Goal: Task Accomplishment & Management: Manage account settings

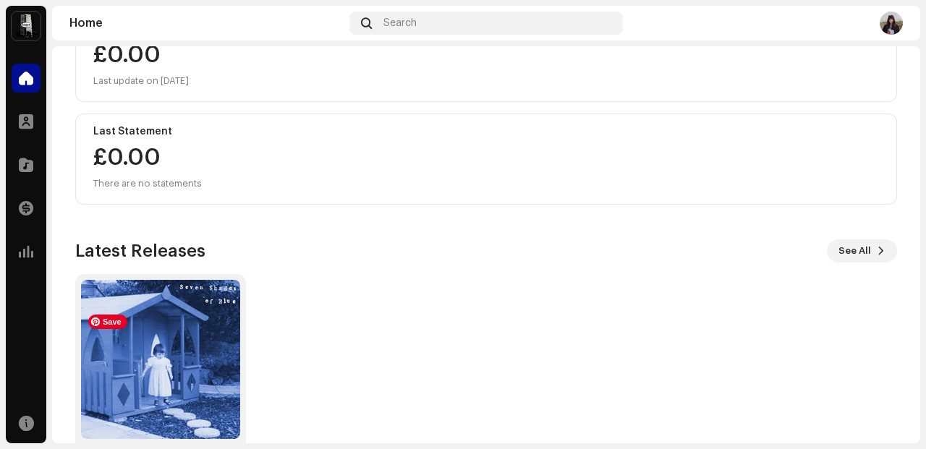
scroll to position [266, 0]
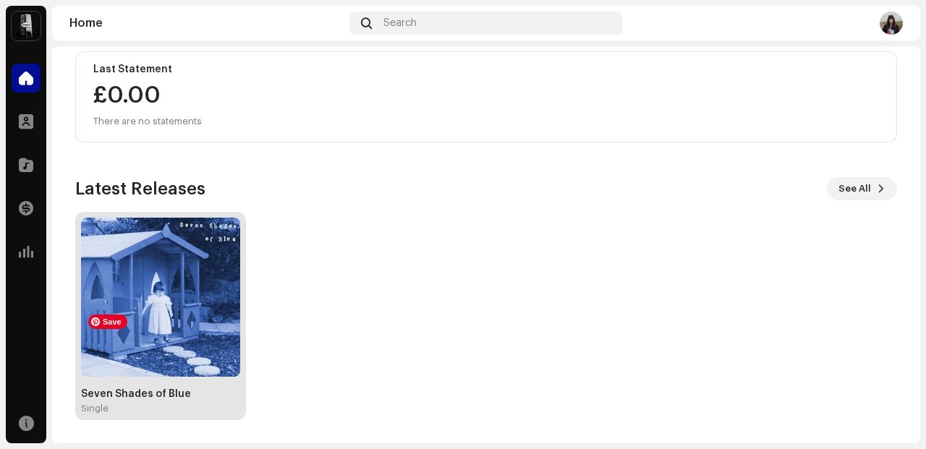
click at [191, 312] on img at bounding box center [160, 297] width 159 height 159
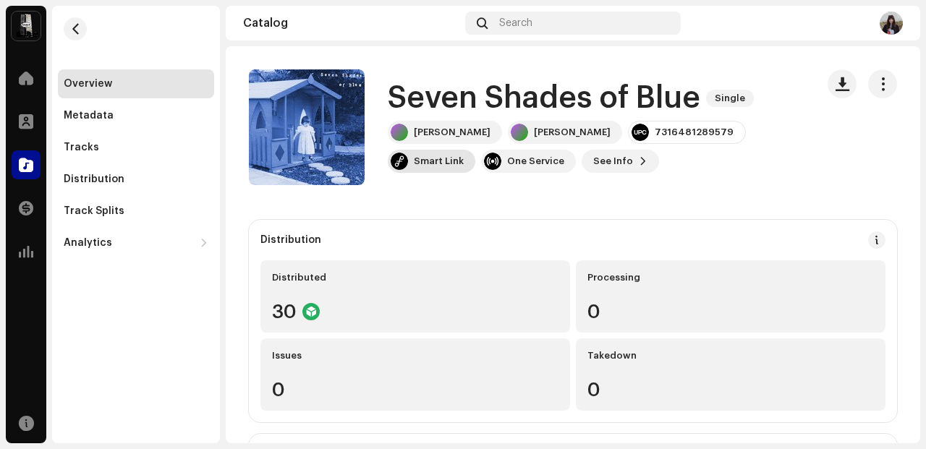
click at [464, 156] on div "Smart Link" at bounding box center [439, 162] width 50 height 12
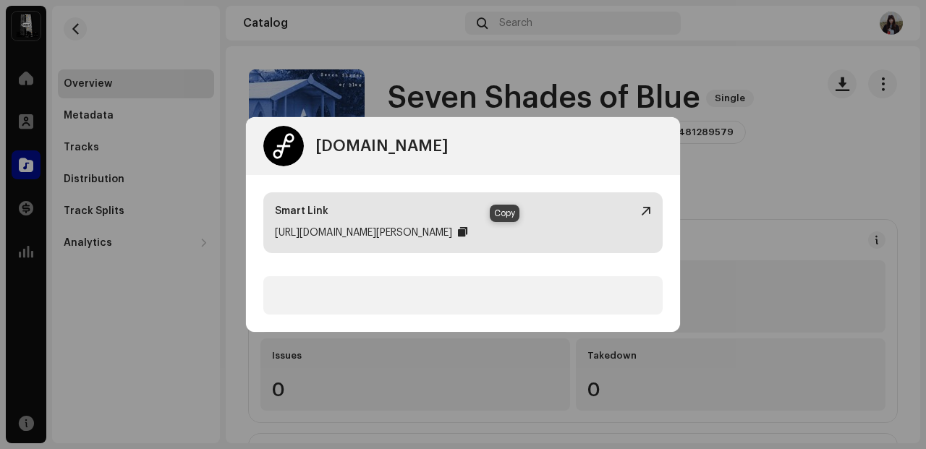
click at [468, 231] on div at bounding box center [462, 233] width 9 height 12
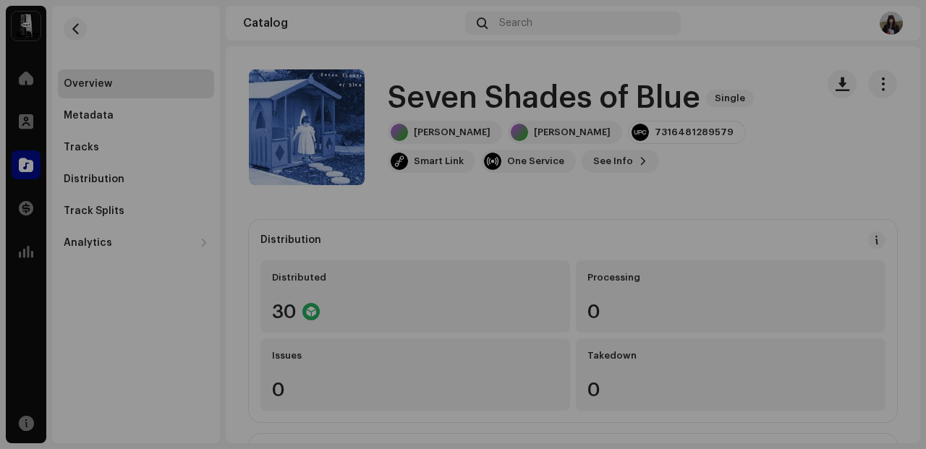
click at [739, 175] on div "[DOMAIN_NAME] Dashboard Go Premium Smart Link [URL][DOMAIN_NAME][PERSON_NAME]" at bounding box center [463, 224] width 926 height 449
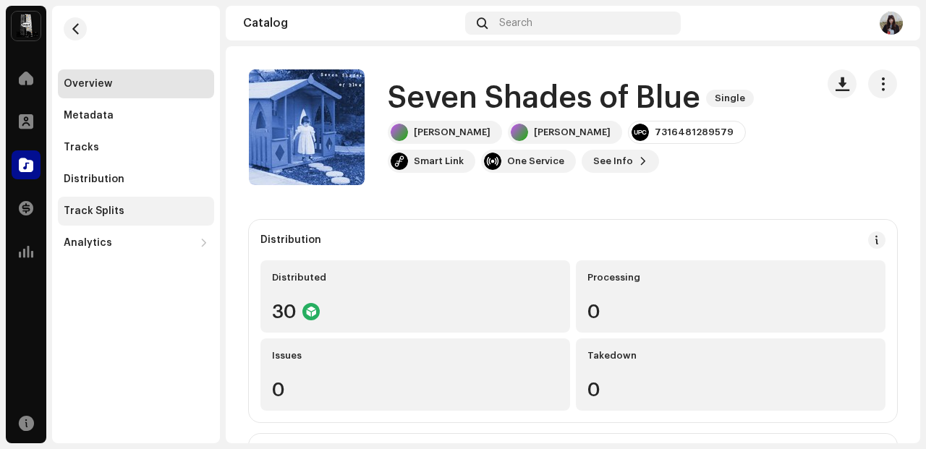
click at [139, 209] on div "Track Splits" at bounding box center [136, 212] width 145 height 12
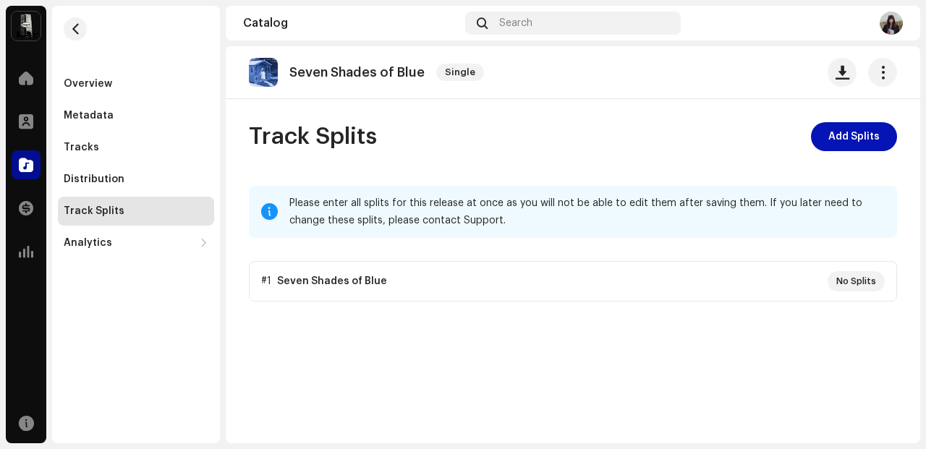
click at [852, 133] on span "Add Splits" at bounding box center [854, 136] width 51 height 29
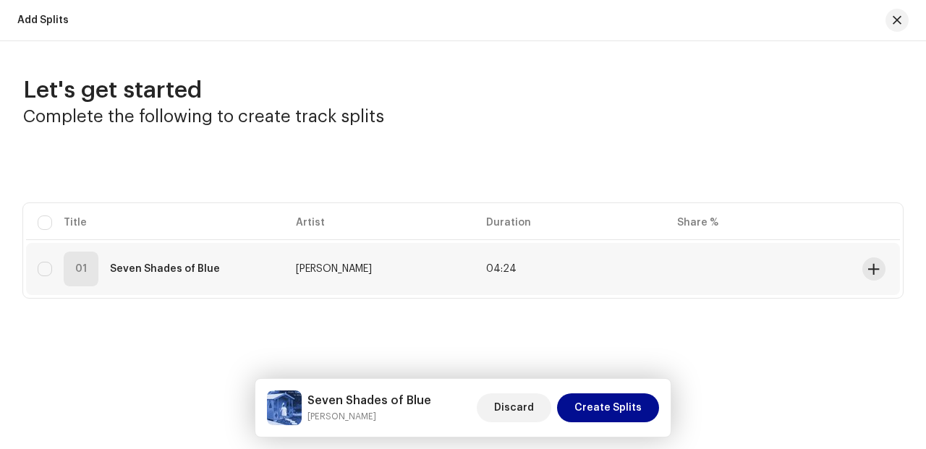
click at [296, 268] on span "[PERSON_NAME]" at bounding box center [334, 269] width 76 height 10
click at [770, 263] on td at bounding box center [761, 269] width 191 height 52
click at [47, 270] on input "checkbox" at bounding box center [45, 269] width 14 height 14
checkbox input "true"
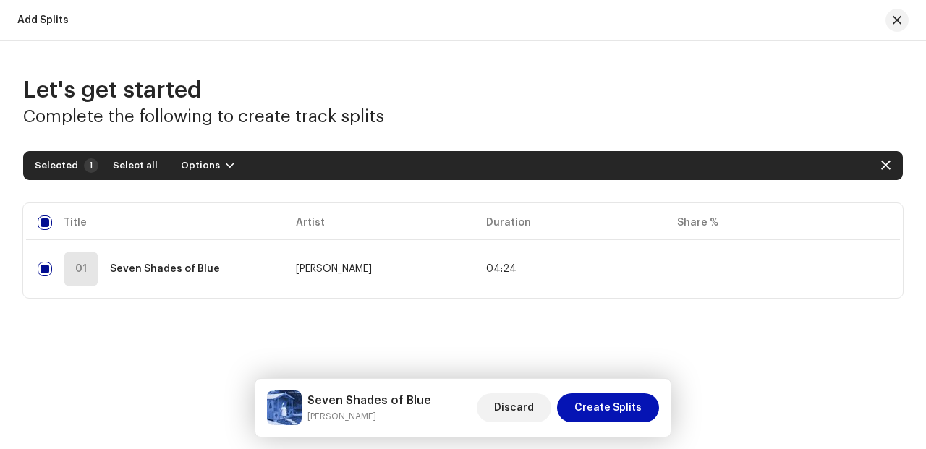
click at [623, 413] on span "Create Splits" at bounding box center [608, 408] width 67 height 29
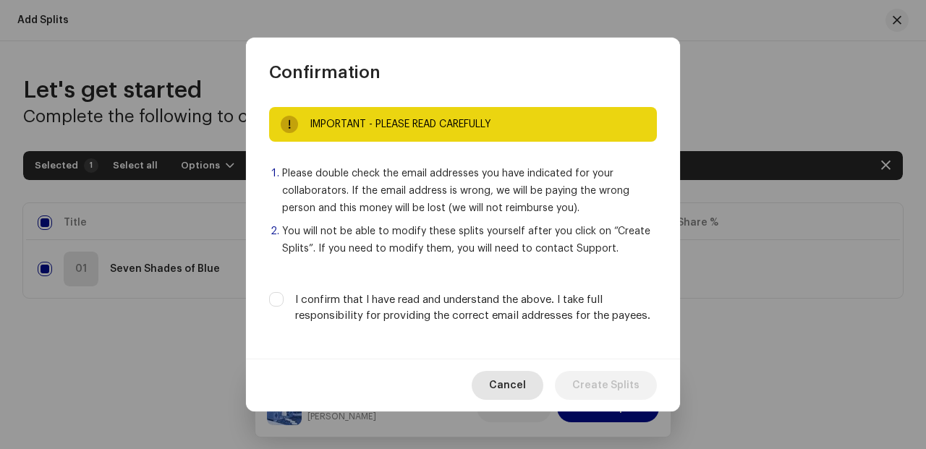
click at [526, 386] on span "Cancel" at bounding box center [507, 385] width 37 height 29
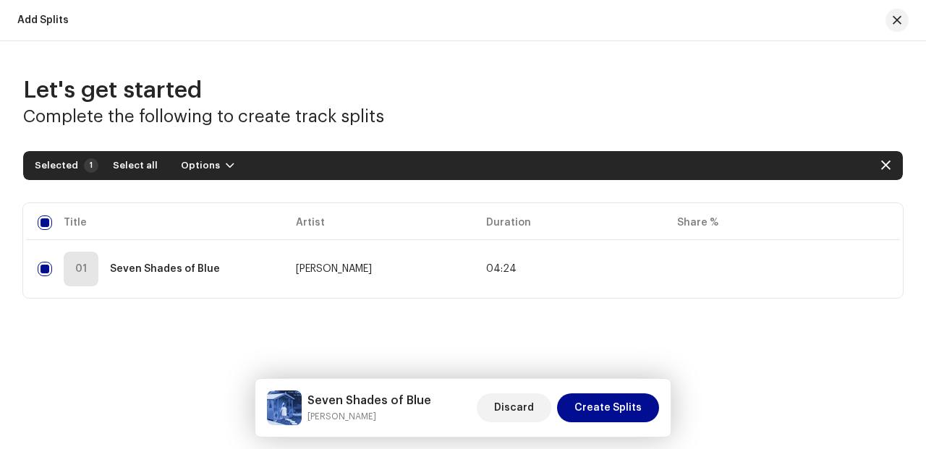
click at [688, 363] on div "Let's get started Complete the following to create track splits Selected 1 Sele…" at bounding box center [463, 226] width 926 height 370
click at [622, 413] on span "Create Splits" at bounding box center [608, 408] width 67 height 29
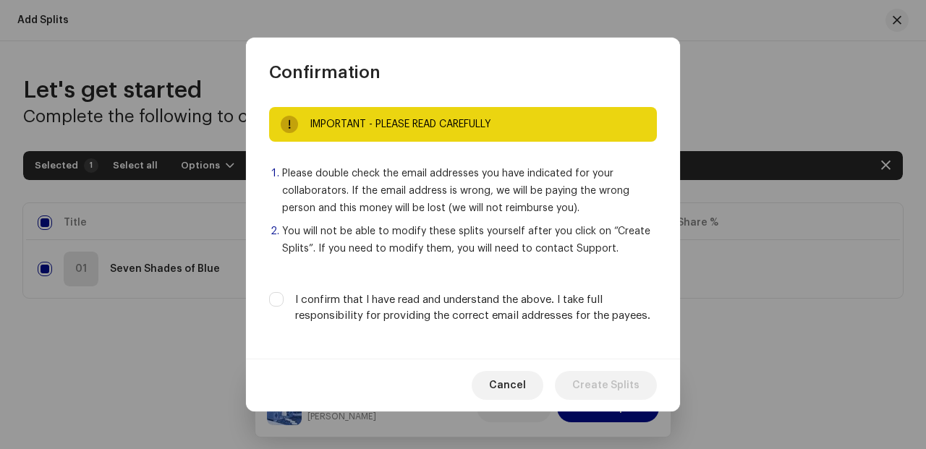
click at [310, 300] on label "I confirm that I have read and understand the above. I take full responsibility…" at bounding box center [476, 308] width 362 height 32
click at [284, 300] on input "I confirm that I have read and understand the above. I take full responsibility…" at bounding box center [276, 299] width 14 height 14
checkbox input "true"
click at [597, 382] on span "Create Splits" at bounding box center [605, 385] width 67 height 29
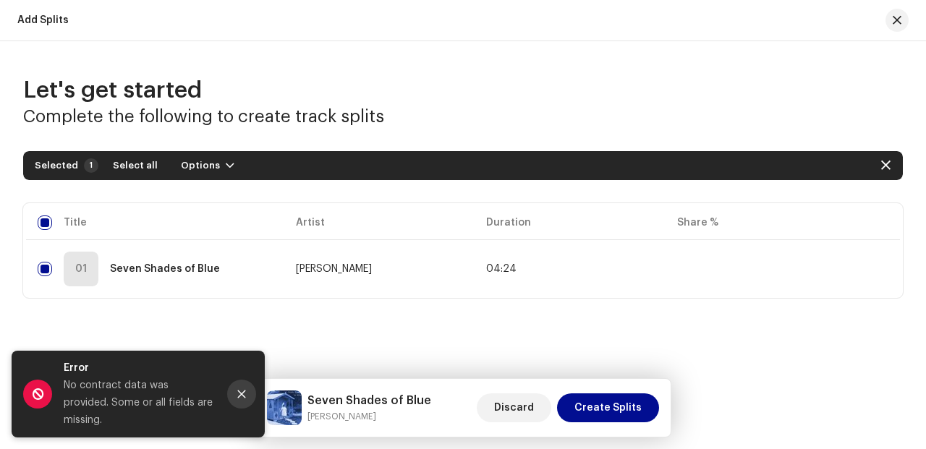
click at [241, 399] on icon "Close" at bounding box center [242, 394] width 10 height 10
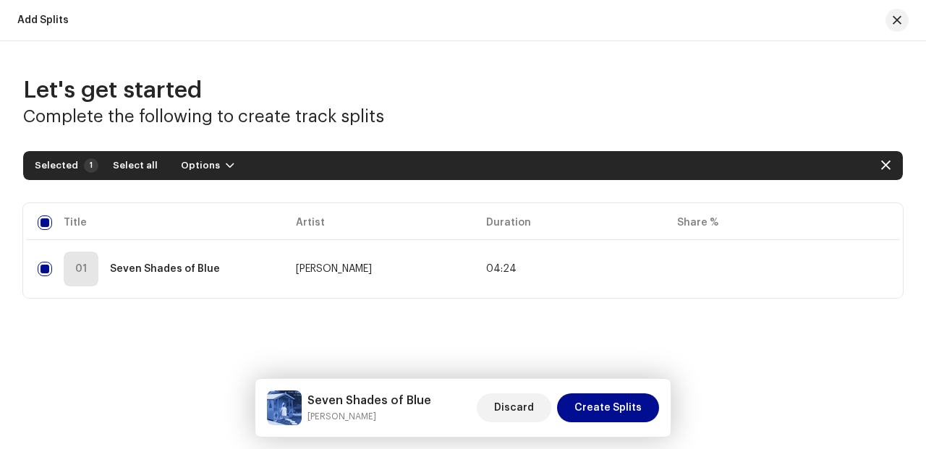
click at [457, 223] on table "Title Artist Duration Share % 01 Seven Shades of Blue [PERSON_NAME] 04:24" at bounding box center [463, 250] width 874 height 95
click at [455, 258] on td "[PERSON_NAME]" at bounding box center [379, 269] width 191 height 52
click at [884, 158] on button "button" at bounding box center [885, 165] width 23 height 23
checkbox input "false"
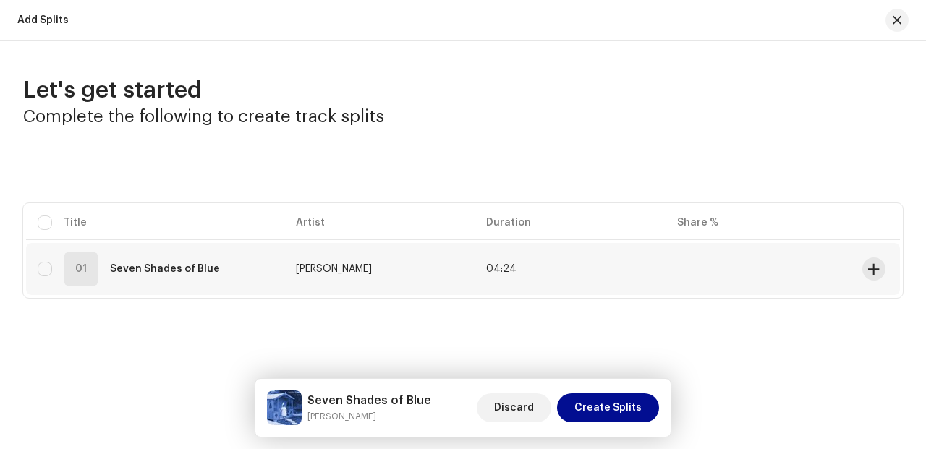
click at [743, 279] on td at bounding box center [761, 269] width 191 height 52
click at [871, 271] on span at bounding box center [873, 269] width 11 height 12
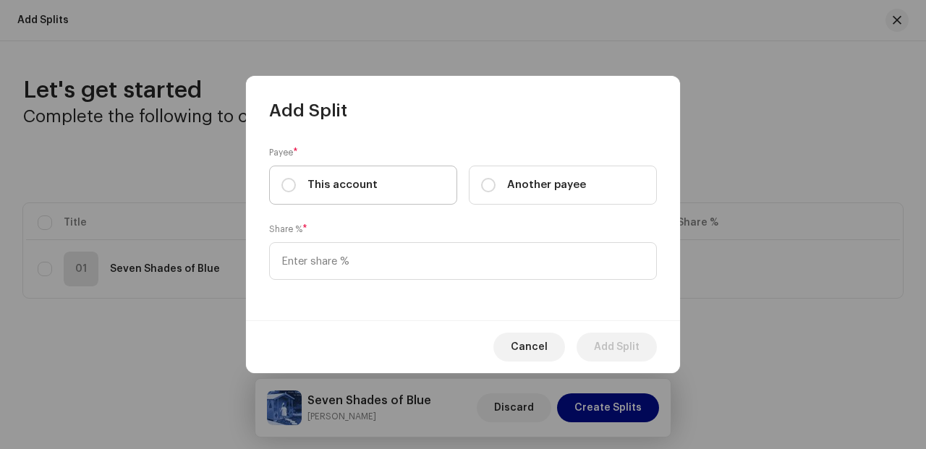
click at [378, 181] on label "This account" at bounding box center [363, 185] width 188 height 39
click at [296, 181] on input "This account" at bounding box center [289, 185] width 14 height 14
radio input "true"
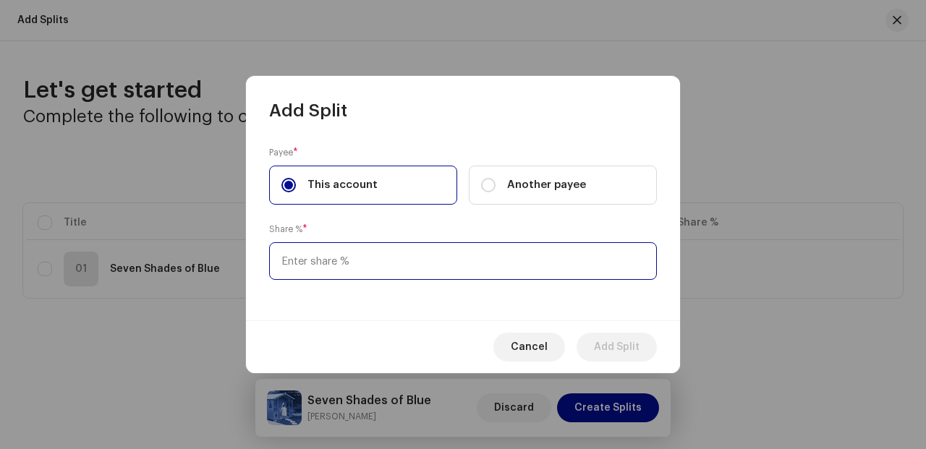
click at [391, 256] on input at bounding box center [463, 261] width 388 height 38
type input "88.00"
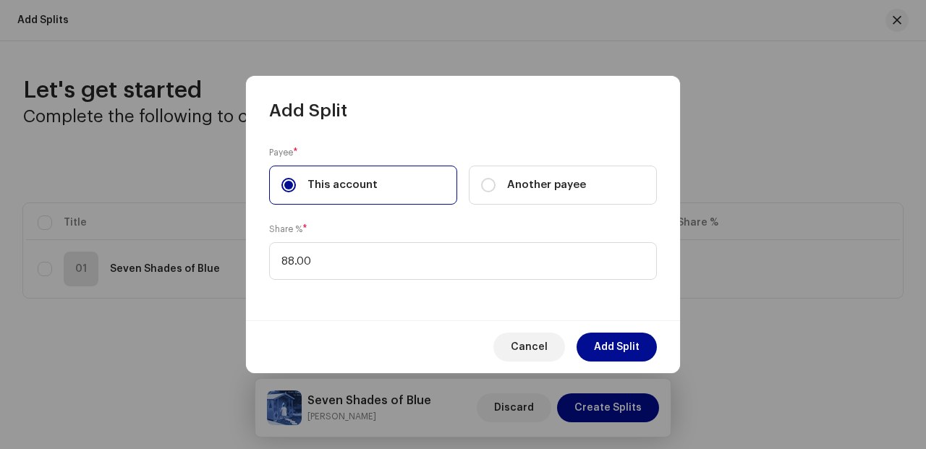
click at [423, 284] on div "Payee * This account Another payee Share % * 88.00" at bounding box center [463, 221] width 434 height 198
click at [423, 337] on div "Cancel Add Split" at bounding box center [463, 347] width 434 height 53
click at [638, 347] on span "Add Split" at bounding box center [617, 347] width 46 height 29
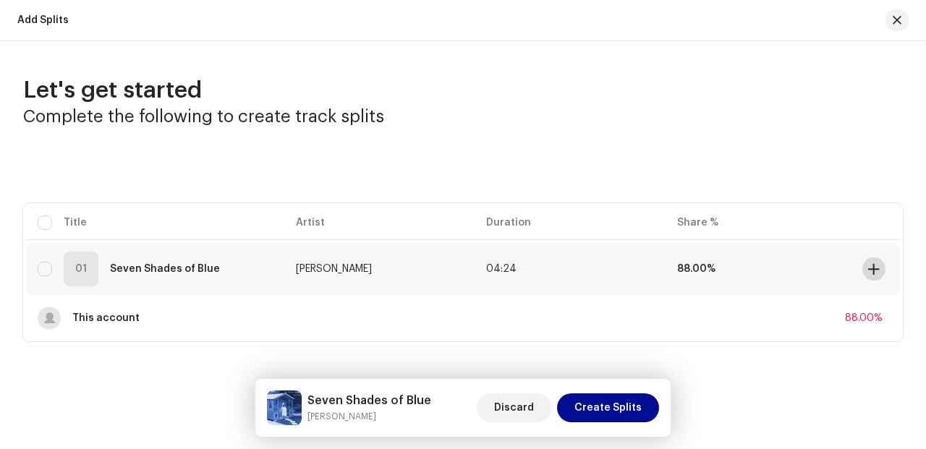
click at [868, 269] on span at bounding box center [873, 269] width 11 height 12
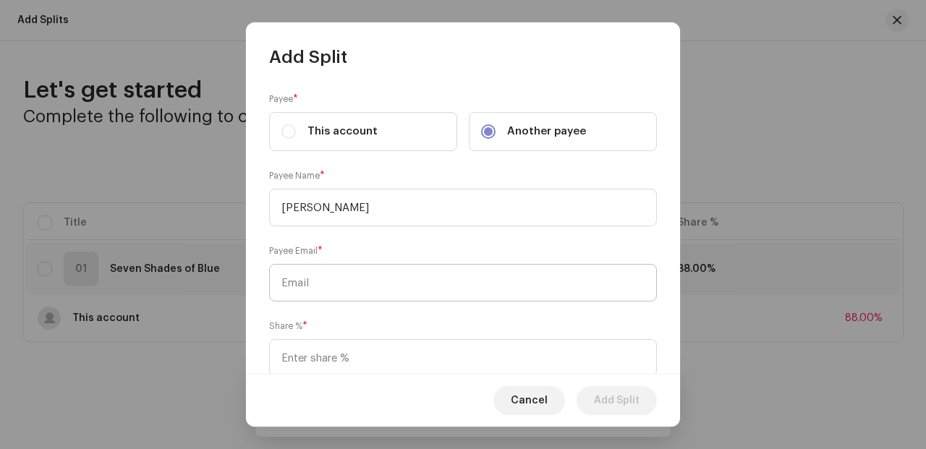
type input "[PERSON_NAME]"
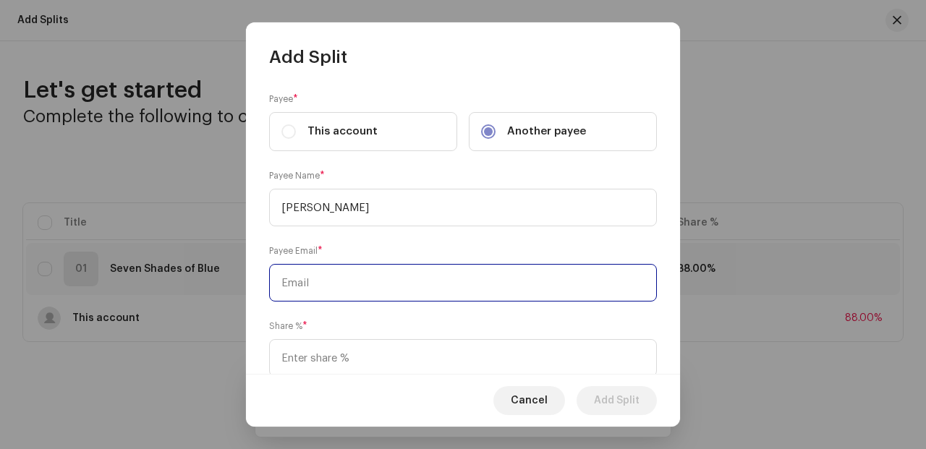
click at [358, 276] on input "text" at bounding box center [463, 283] width 388 height 38
paste input "[EMAIL_ADDRESS][DOMAIN_NAME]"
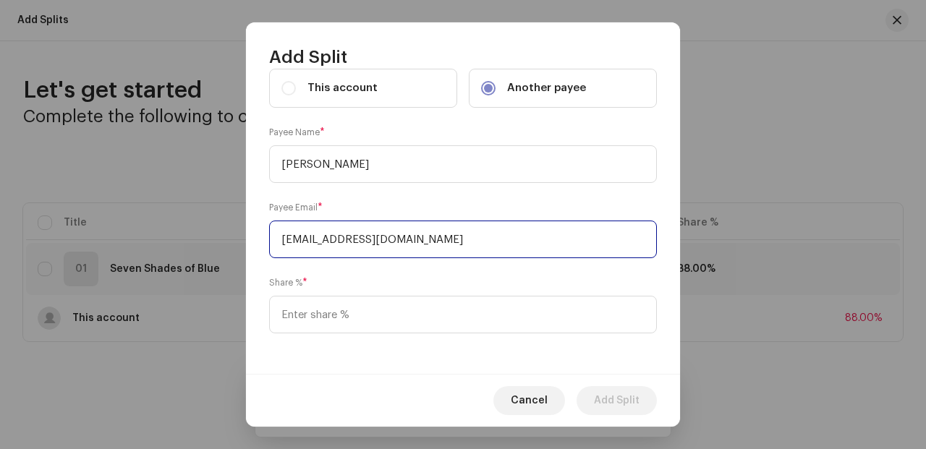
type input "[EMAIL_ADDRESS][DOMAIN_NAME]"
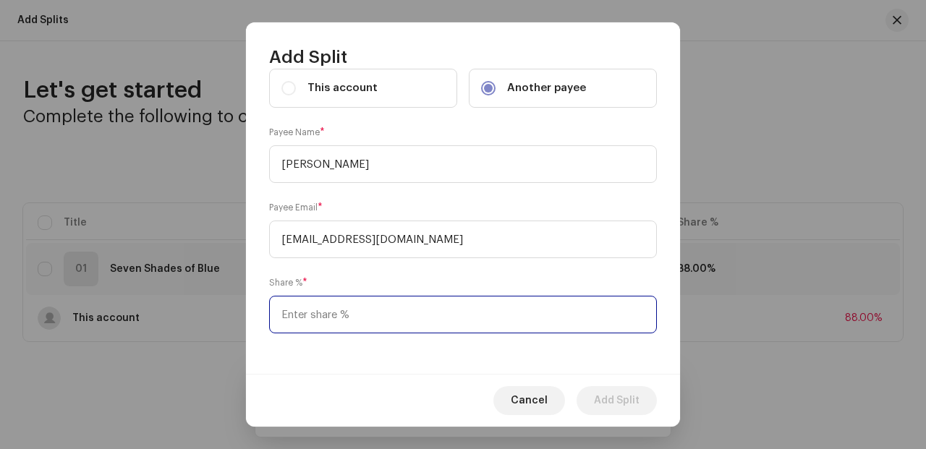
click at [359, 313] on input at bounding box center [463, 315] width 388 height 38
type input "12.00"
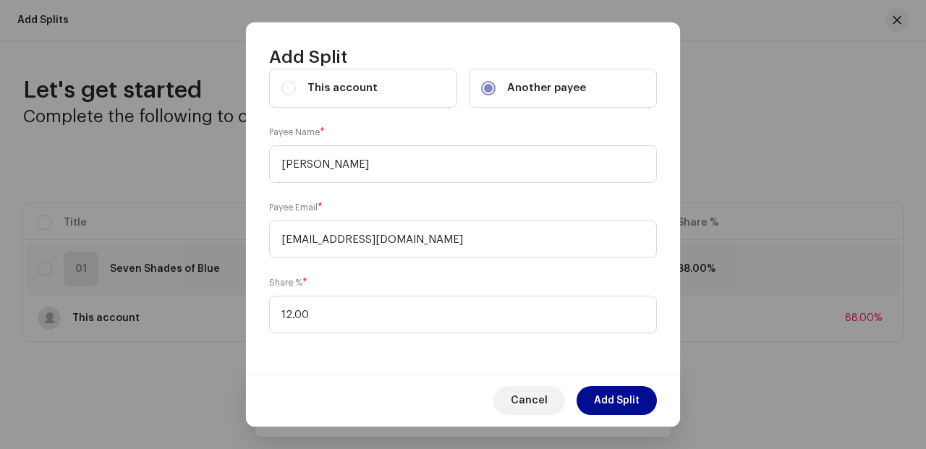
click at [441, 371] on div "Payee * This account Another payee Payee Name * [PERSON_NAME] Payee Email * [EM…" at bounding box center [463, 221] width 434 height 305
click at [646, 401] on button "Add Split" at bounding box center [617, 400] width 80 height 29
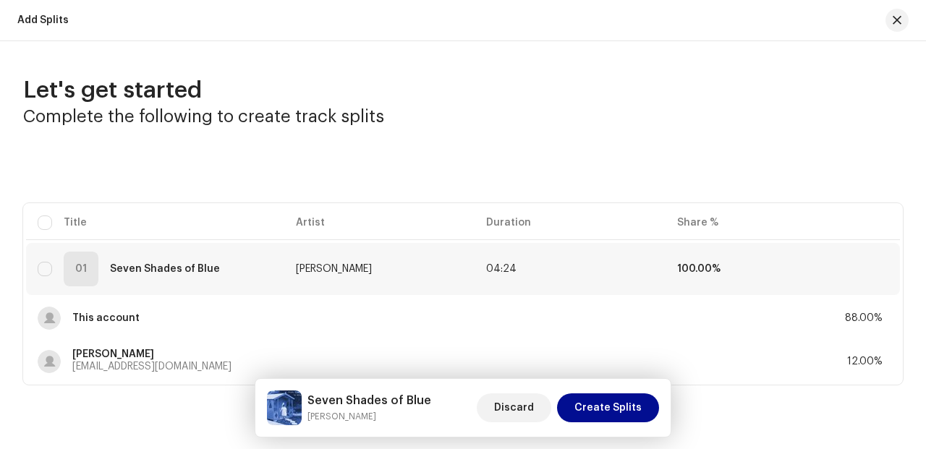
scroll to position [48, 0]
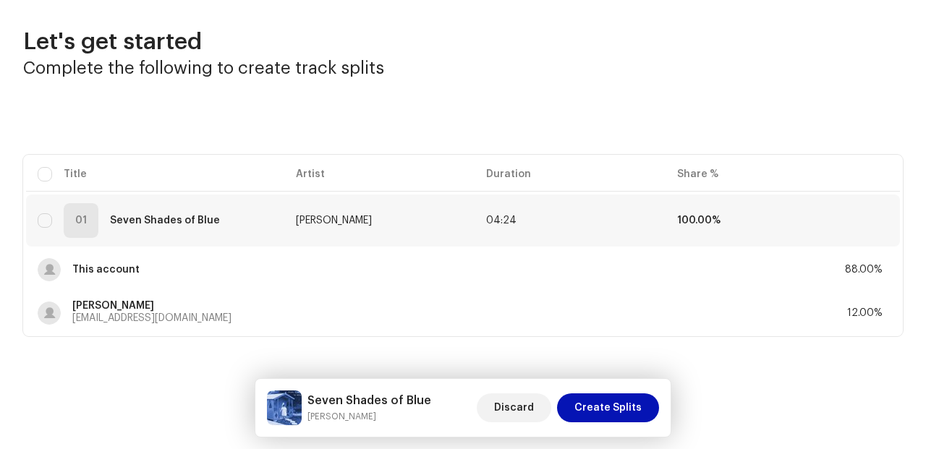
click at [630, 406] on span "Create Splits" at bounding box center [608, 408] width 67 height 29
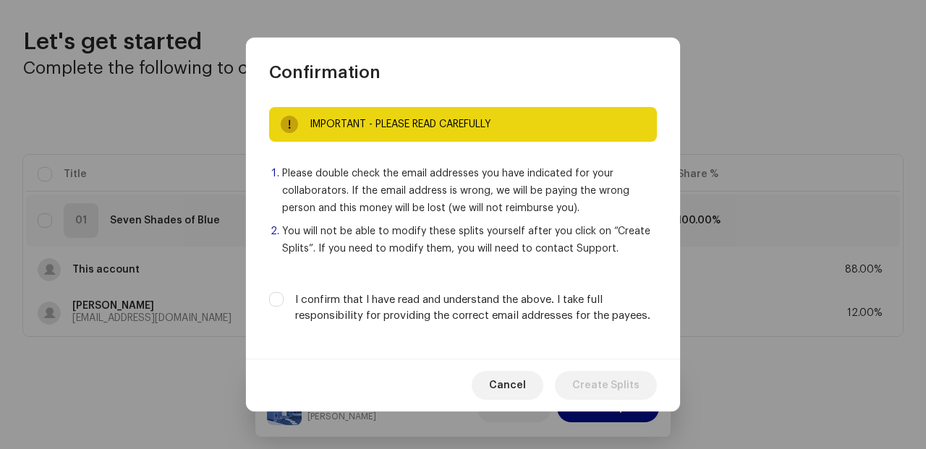
click at [379, 314] on label "I confirm that I have read and understand the above. I take full responsibility…" at bounding box center [476, 308] width 362 height 32
click at [284, 307] on input "I confirm that I have read and understand the above. I take full responsibility…" at bounding box center [276, 299] width 14 height 14
checkbox input "true"
click at [614, 384] on span "Create Splits" at bounding box center [605, 385] width 67 height 29
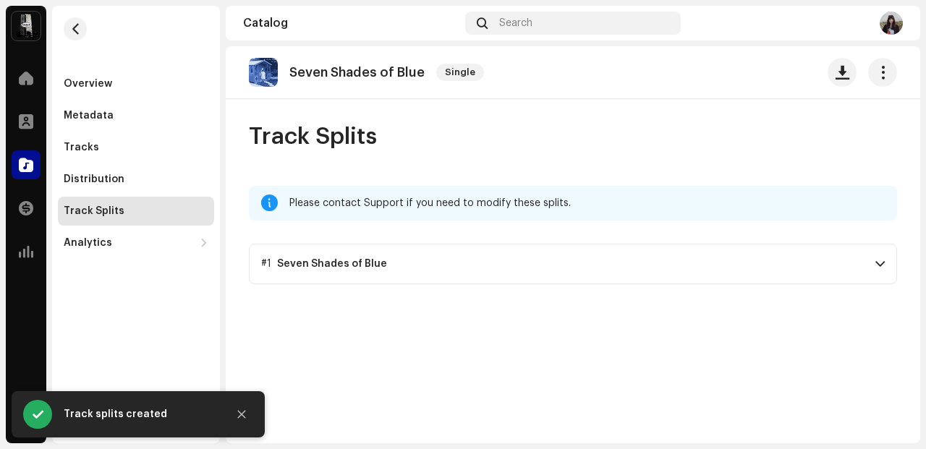
click at [338, 265] on div "Seven Shades of Blue" at bounding box center [332, 264] width 110 height 12
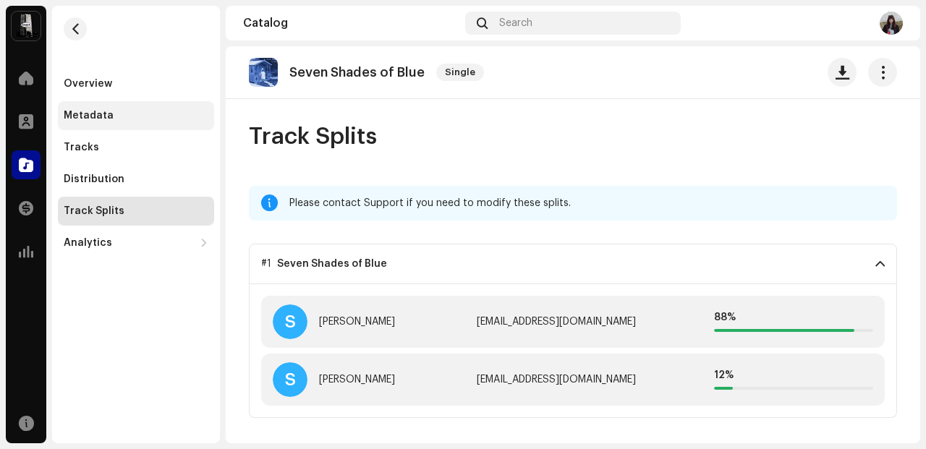
click at [105, 119] on div "Metadata" at bounding box center [89, 116] width 50 height 12
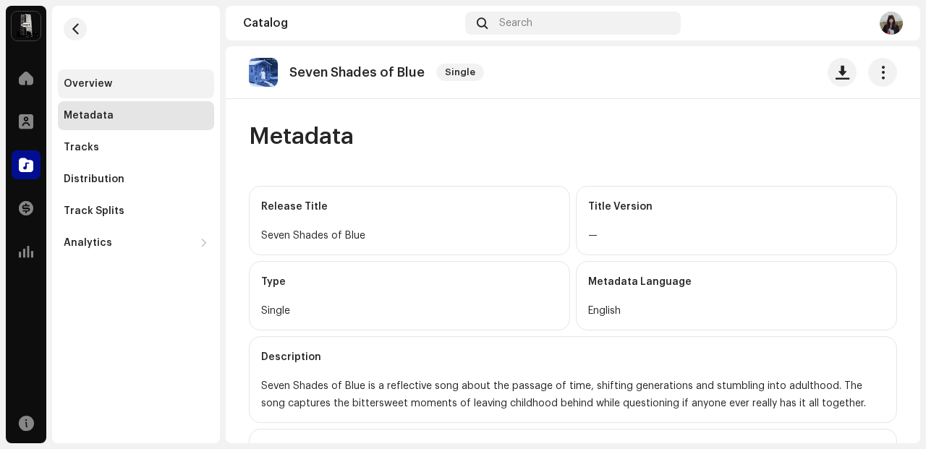
click at [125, 88] on div "Overview" at bounding box center [136, 84] width 145 height 12
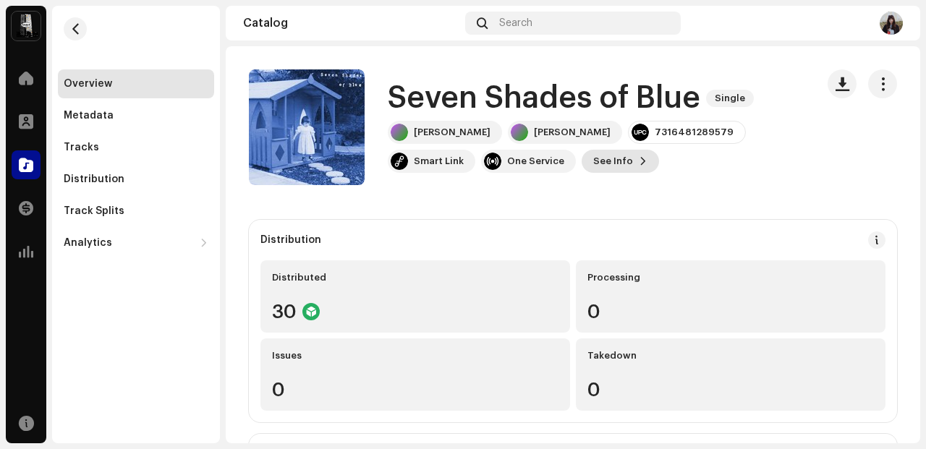
click at [593, 160] on span "See Info" at bounding box center [613, 161] width 40 height 29
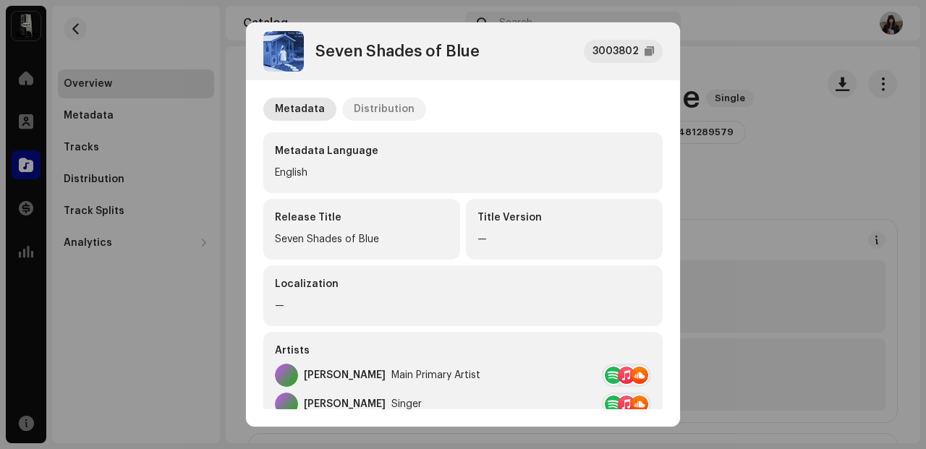
click at [392, 108] on div "Distribution" at bounding box center [384, 109] width 61 height 23
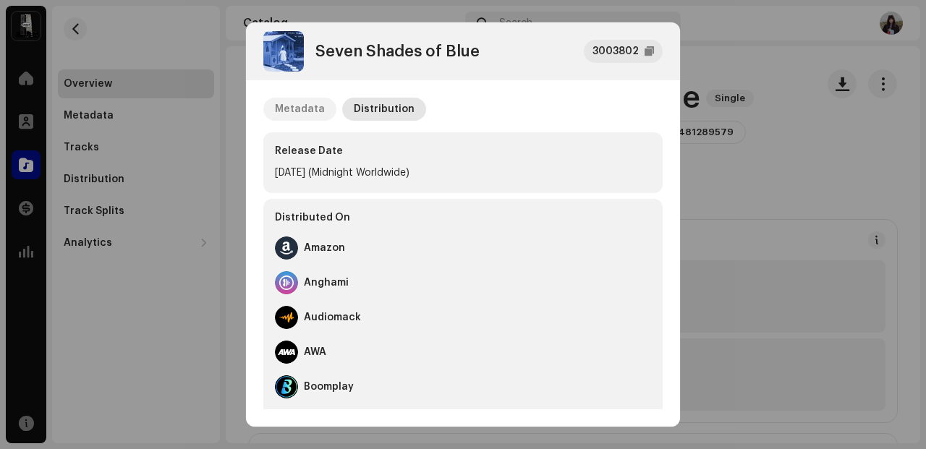
click at [310, 104] on div "Metadata" at bounding box center [300, 109] width 50 height 23
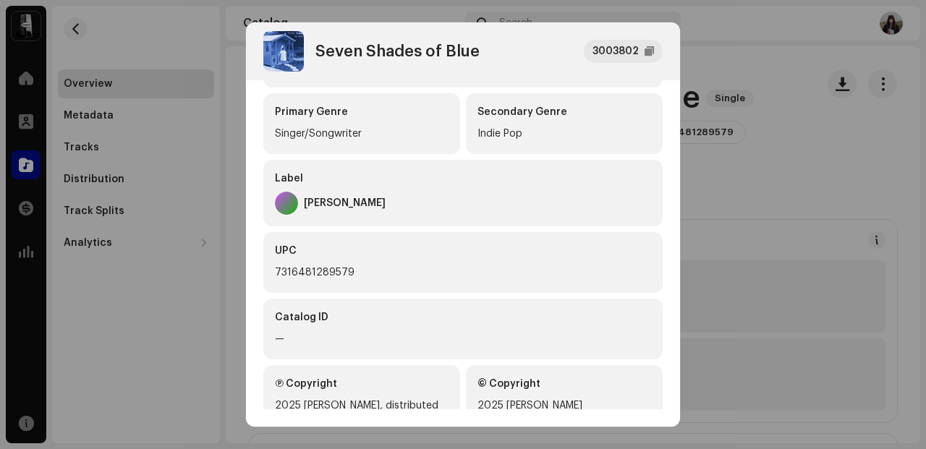
scroll to position [623, 0]
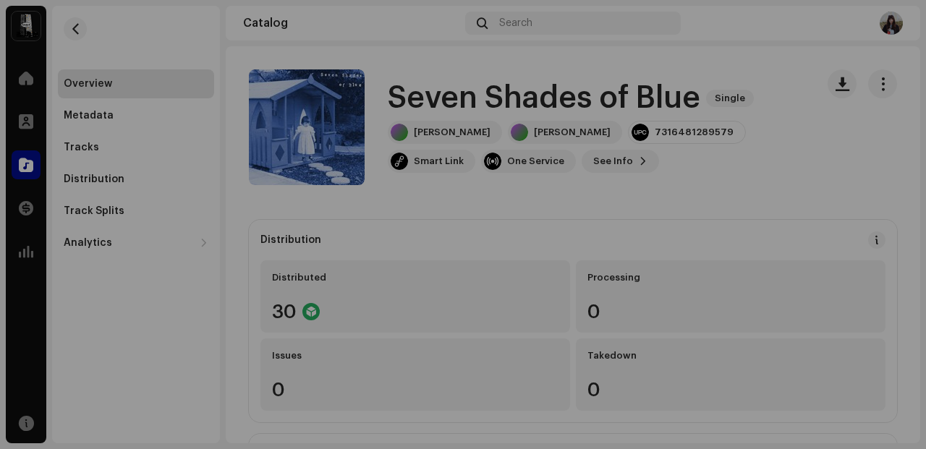
click at [771, 261] on div "Seven Shades of Blue 3003802 Metadata Distribution Metadata Language English Re…" at bounding box center [463, 224] width 926 height 449
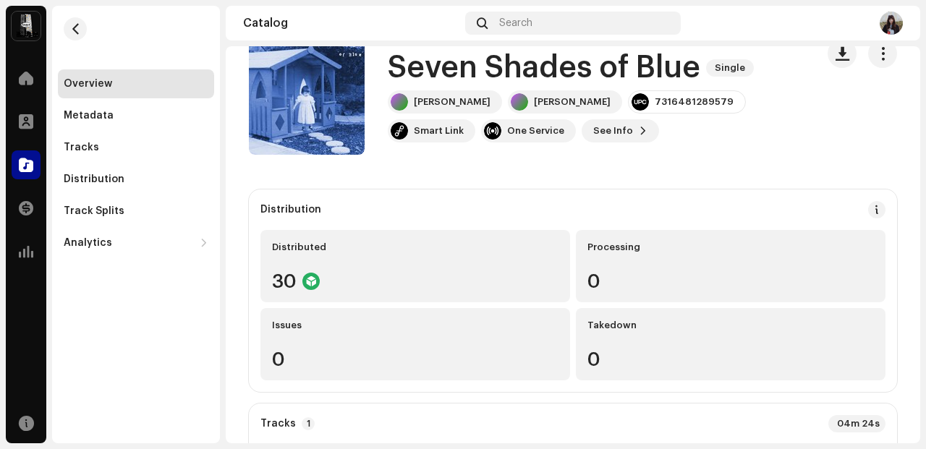
scroll to position [35, 0]
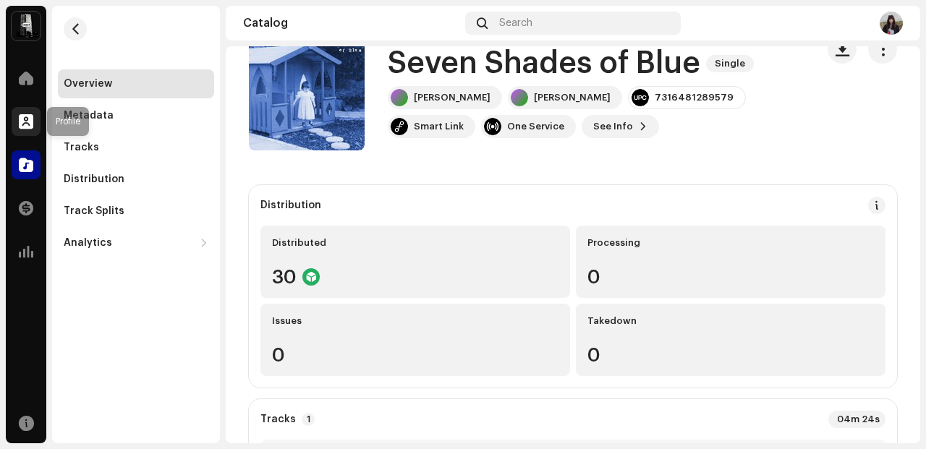
click at [26, 127] on span at bounding box center [26, 122] width 14 height 12
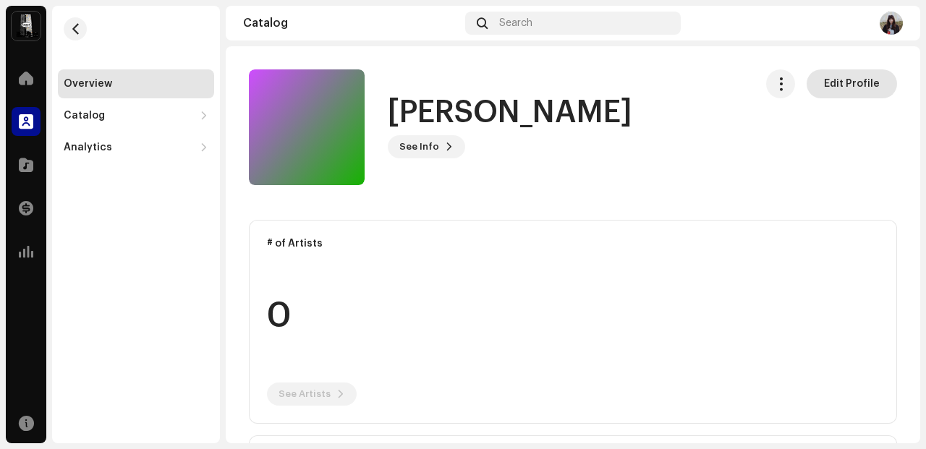
click at [845, 88] on span "Edit Profile" at bounding box center [852, 83] width 56 height 29
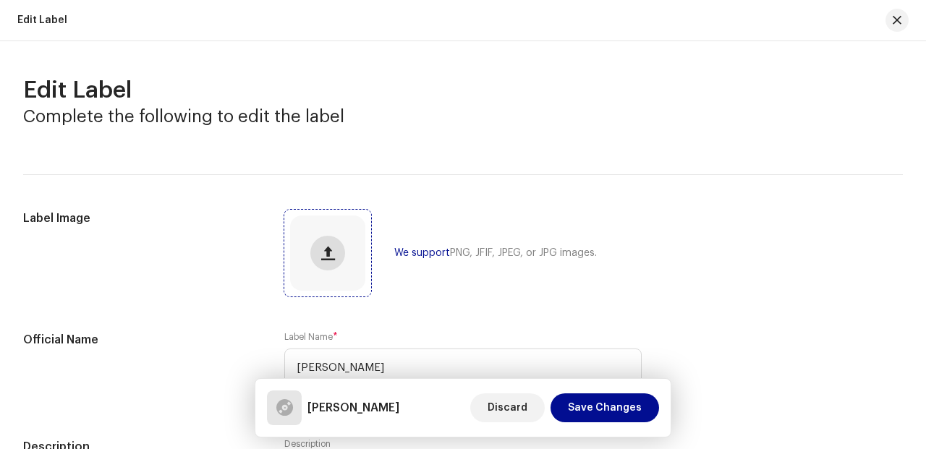
click at [328, 257] on span "button" at bounding box center [328, 254] width 14 height 12
click at [900, 18] on span "button" at bounding box center [897, 20] width 9 height 12
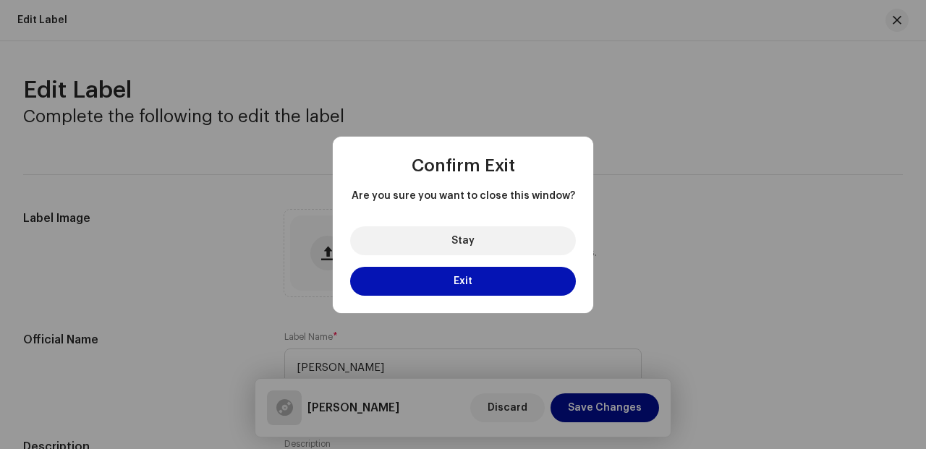
click at [487, 282] on button "Exit" at bounding box center [463, 281] width 226 height 29
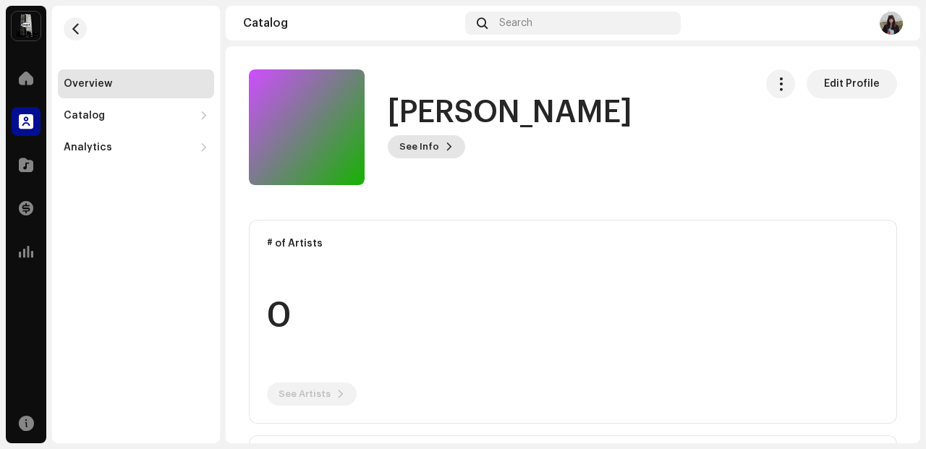
click at [437, 151] on button "See Info" at bounding box center [426, 146] width 77 height 23
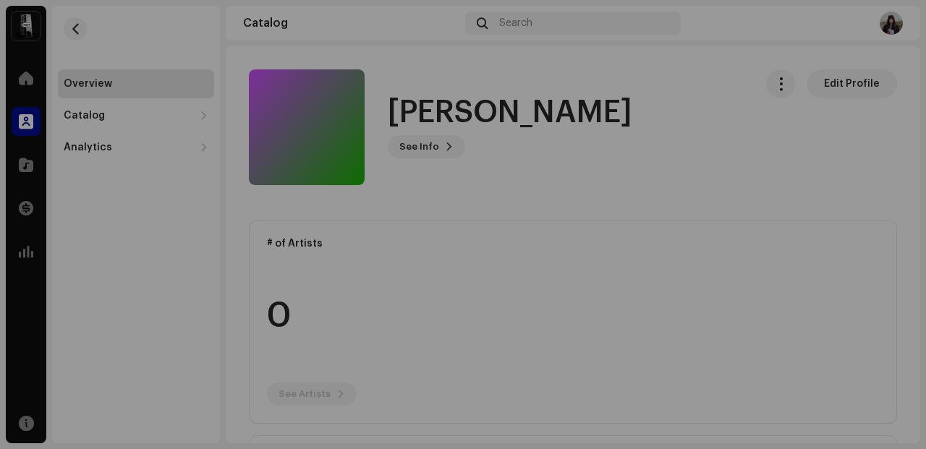
click at [731, 172] on div "[PERSON_NAME] 1033917 Description —" at bounding box center [463, 224] width 926 height 449
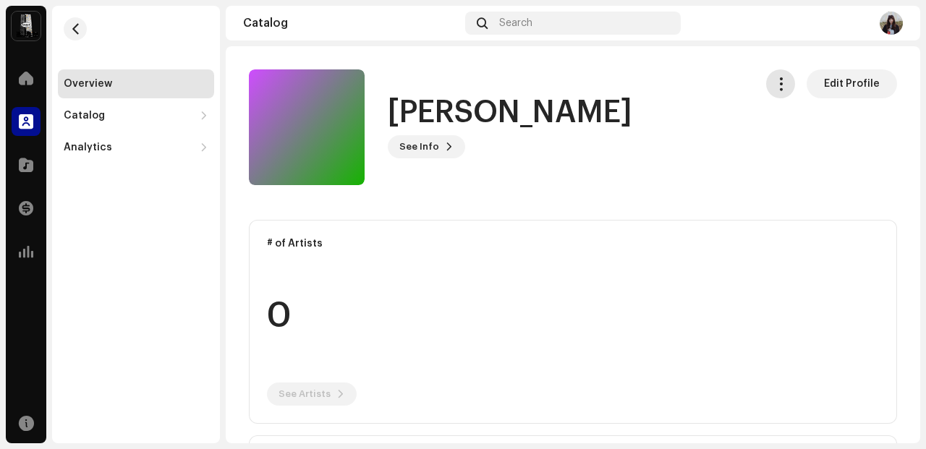
click at [782, 83] on span "button" at bounding box center [781, 84] width 14 height 12
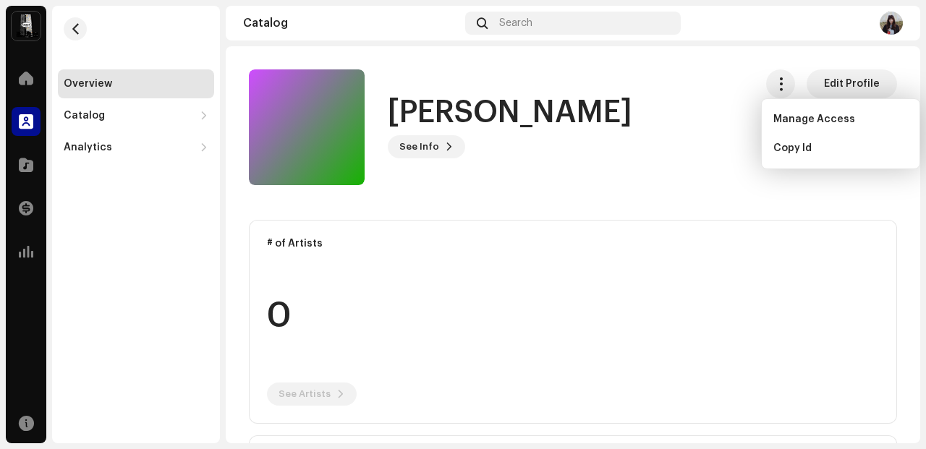
click at [716, 100] on div "[PERSON_NAME] See Info Edit Profile" at bounding box center [496, 127] width 494 height 116
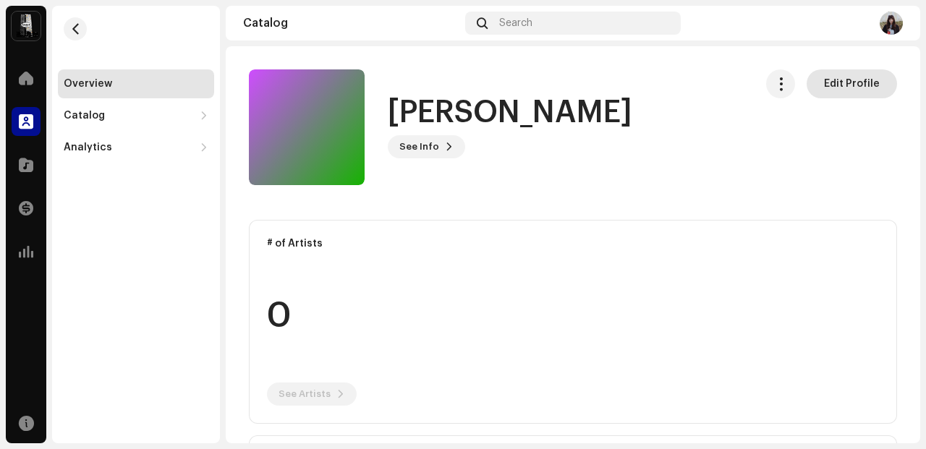
click at [883, 89] on button "Edit Profile" at bounding box center [852, 83] width 90 height 29
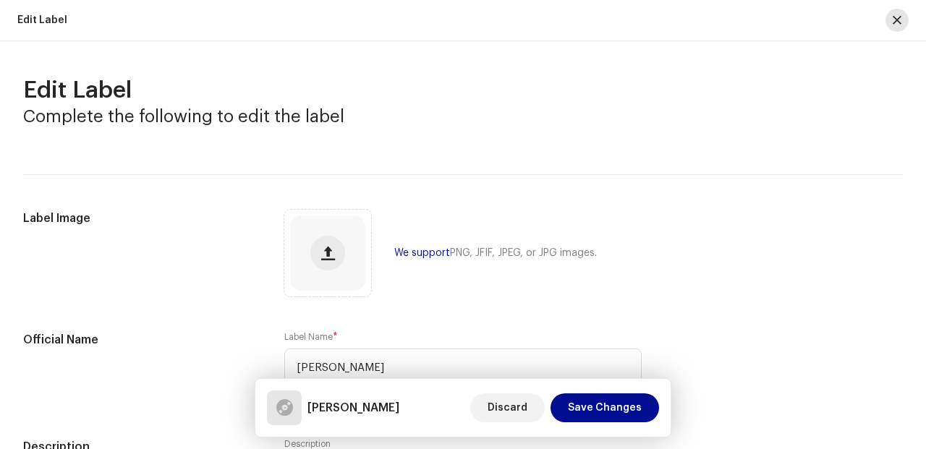
click at [892, 30] on button "button" at bounding box center [897, 20] width 23 height 23
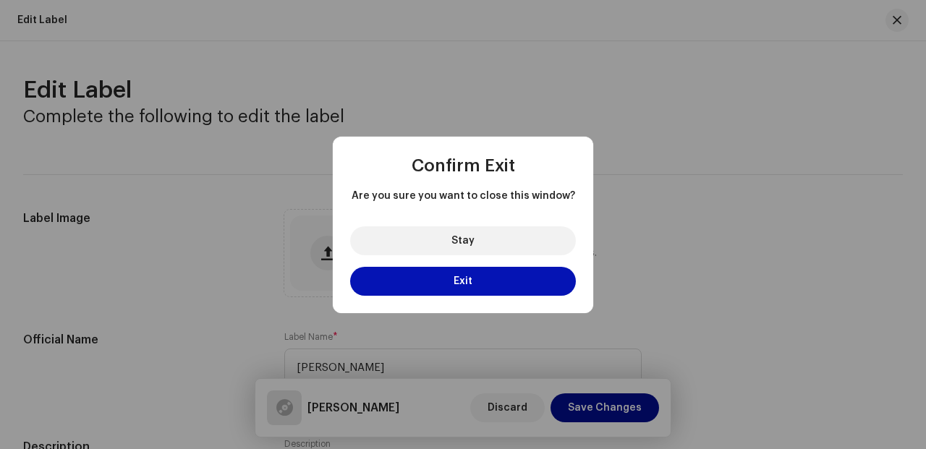
click at [544, 284] on button "Exit" at bounding box center [463, 281] width 226 height 29
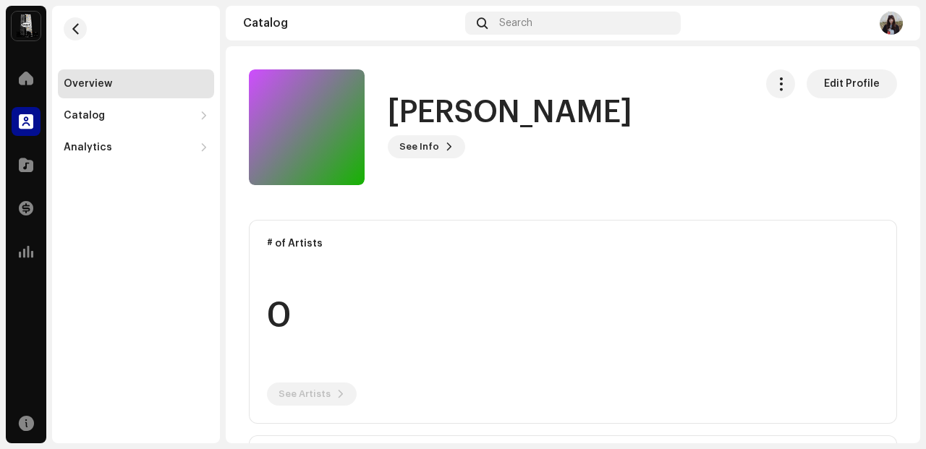
click at [897, 26] on img at bounding box center [891, 23] width 23 height 23
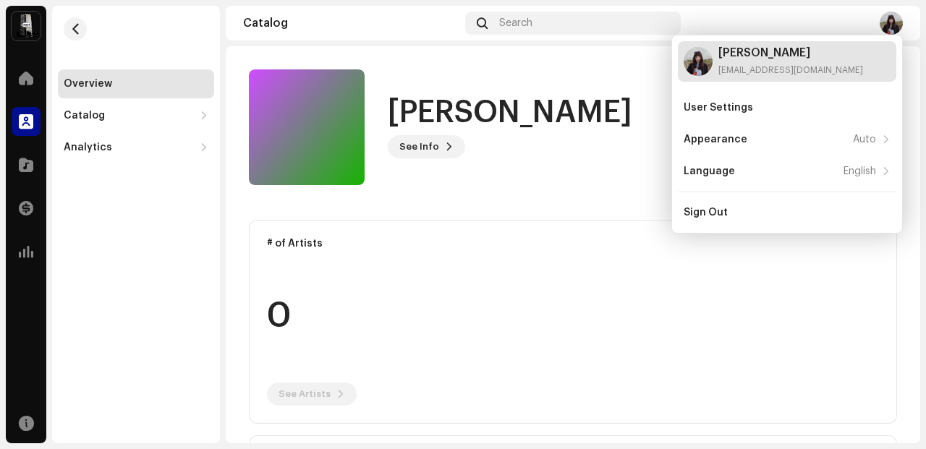
click at [761, 59] on div "[PERSON_NAME] [EMAIL_ADDRESS][DOMAIN_NAME]" at bounding box center [791, 61] width 145 height 29
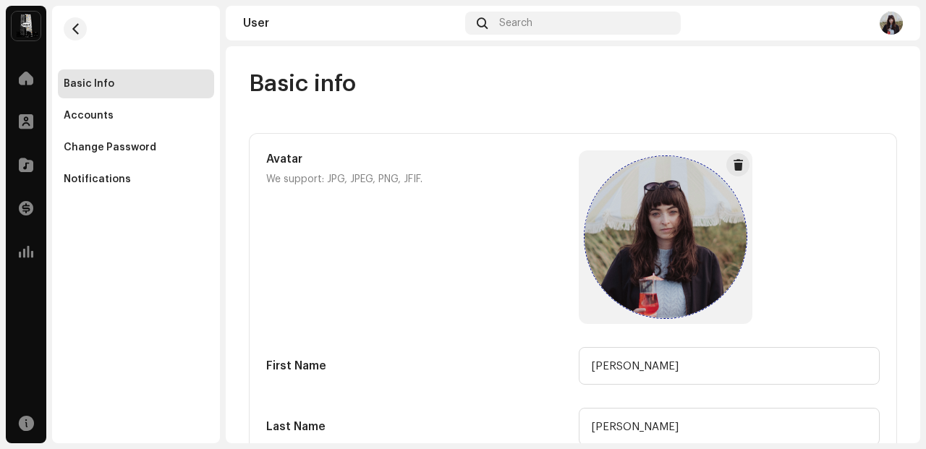
click at [732, 157] on button at bounding box center [738, 164] width 23 height 23
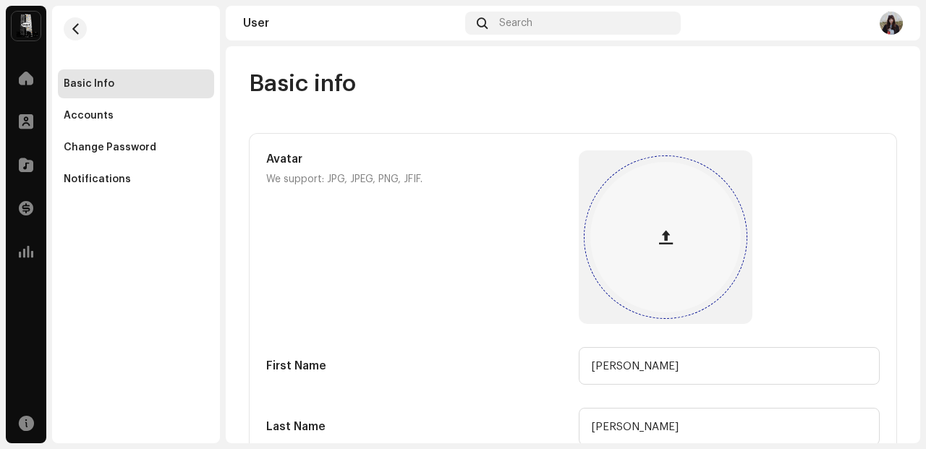
click at [674, 235] on button "button" at bounding box center [665, 237] width 35 height 35
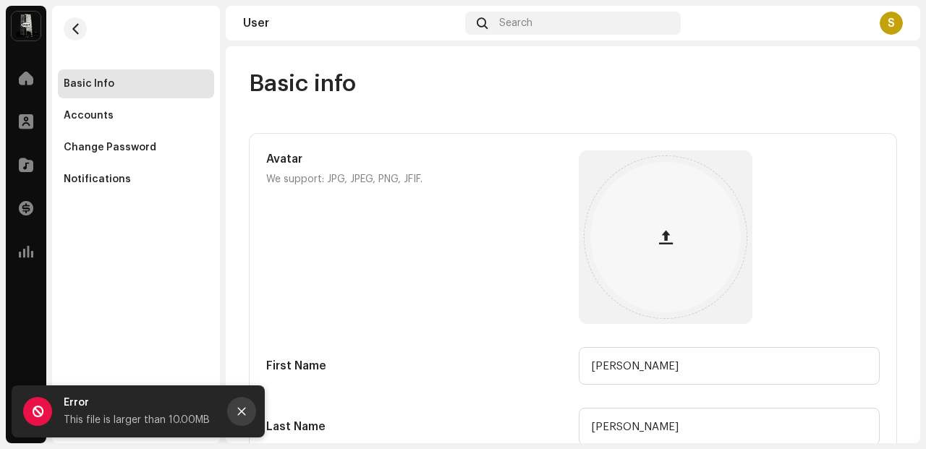
click at [244, 409] on icon "Close" at bounding box center [242, 412] width 8 height 8
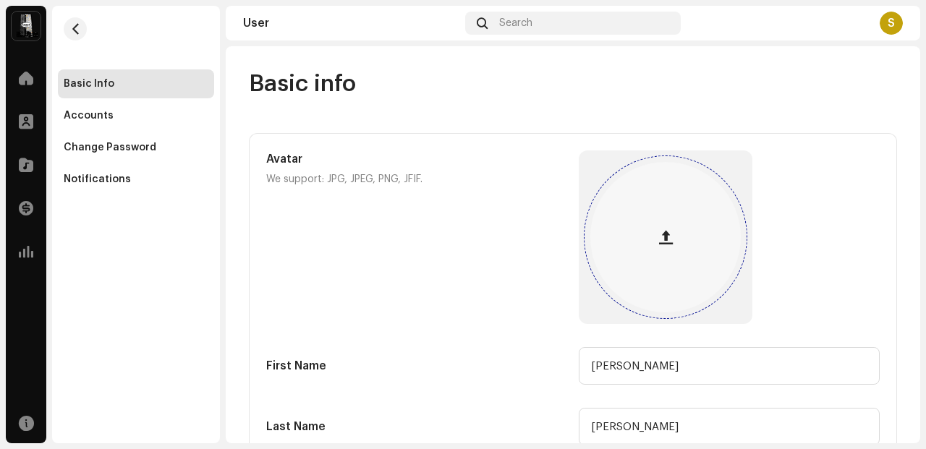
click at [658, 259] on div at bounding box center [666, 237] width 151 height 151
click at [701, 250] on div at bounding box center [666, 237] width 151 height 151
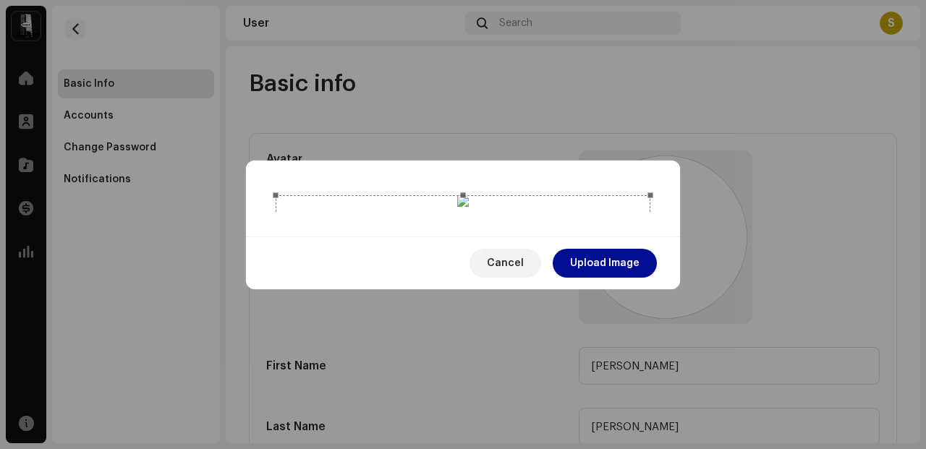
drag, startPoint x: 494, startPoint y: 257, endPoint x: 452, endPoint y: 182, distance: 85.2
click at [452, 195] on div at bounding box center [463, 382] width 375 height 375
drag, startPoint x: 274, startPoint y: 218, endPoint x: 364, endPoint y: 173, distance: 101.0
click at [364, 195] on div at bounding box center [463, 202] width 381 height 14
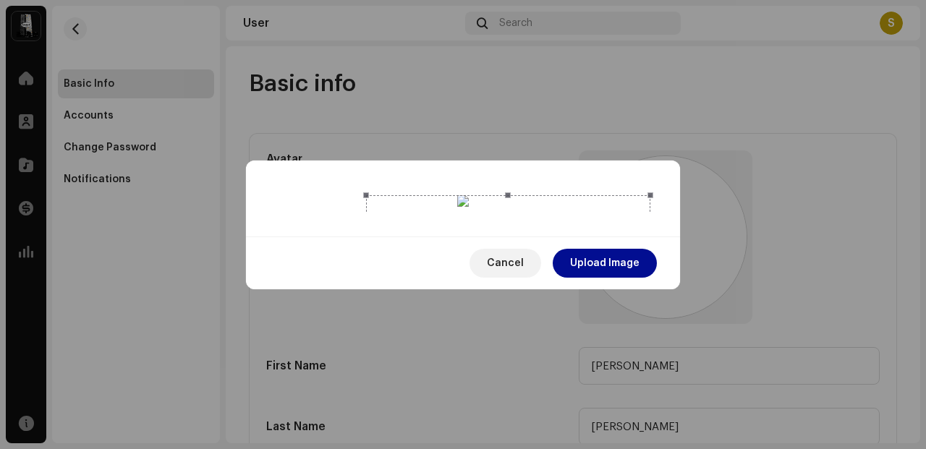
scroll to position [59, 0]
drag, startPoint x: 457, startPoint y: 106, endPoint x: 463, endPoint y: 190, distance: 84.2
click at [463, 281] on div at bounding box center [508, 423] width 284 height 284
drag, startPoint x: 363, startPoint y: 86, endPoint x: 450, endPoint y: 156, distance: 111.7
click at [451, 195] on div at bounding box center [463, 202] width 381 height 14
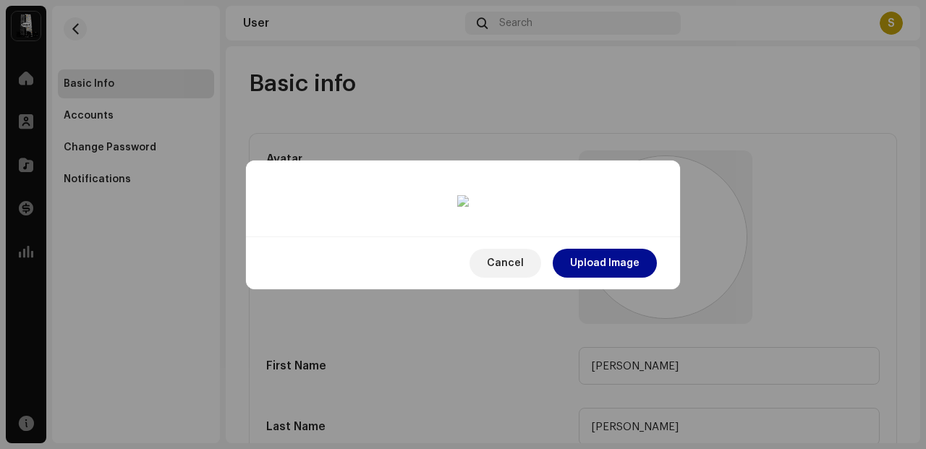
drag, startPoint x: 541, startPoint y: 259, endPoint x: 509, endPoint y: 221, distance: 49.9
click at [509, 329] on div at bounding box center [520, 427] width 197 height 197
drag, startPoint x: 617, startPoint y: 327, endPoint x: 585, endPoint y: 297, distance: 43.5
drag, startPoint x: 529, startPoint y: 242, endPoint x: 542, endPoint y: 255, distance: 18.4
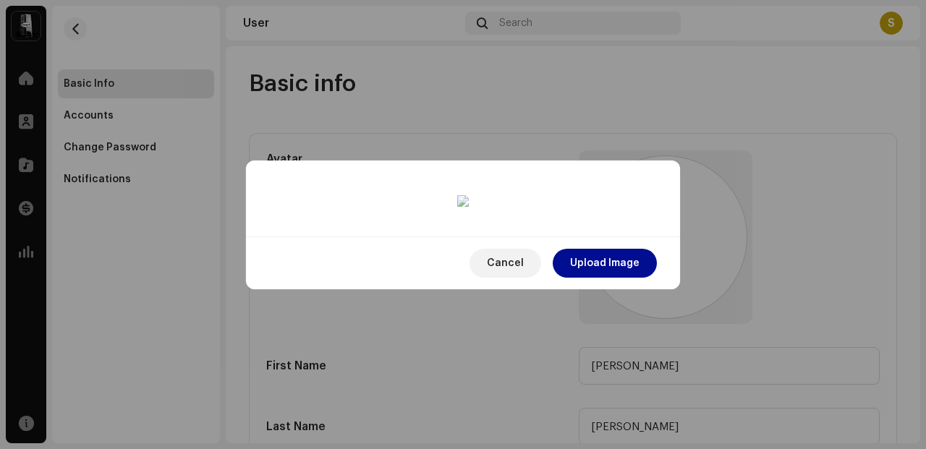
click at [543, 344] on div at bounding box center [519, 427] width 166 height 166
click at [619, 278] on span "Upload Image" at bounding box center [604, 263] width 69 height 29
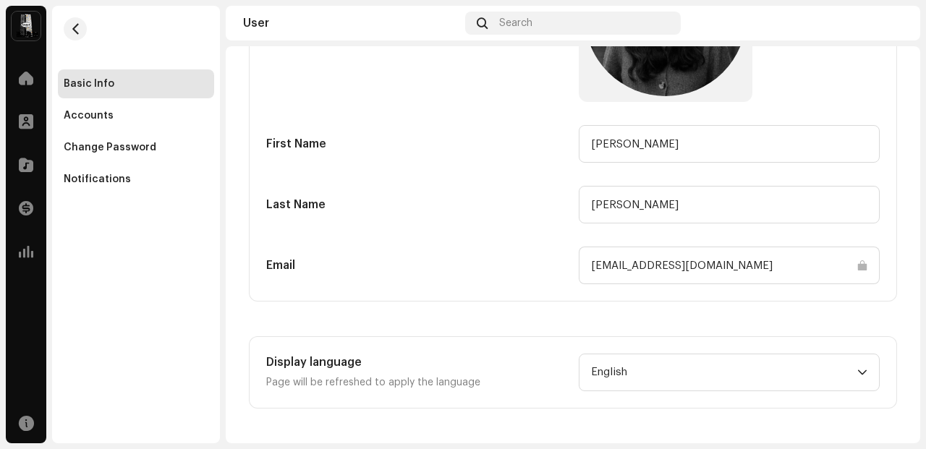
scroll to position [0, 0]
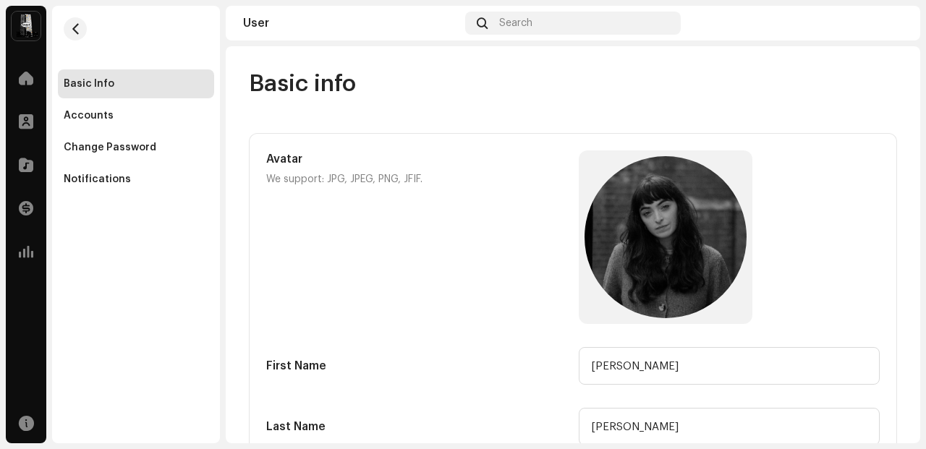
click at [53, 126] on div "Basic Info Accounts Change Password Notifications" at bounding box center [136, 100] width 168 height 188
click at [90, 120] on div "Accounts" at bounding box center [89, 116] width 50 height 12
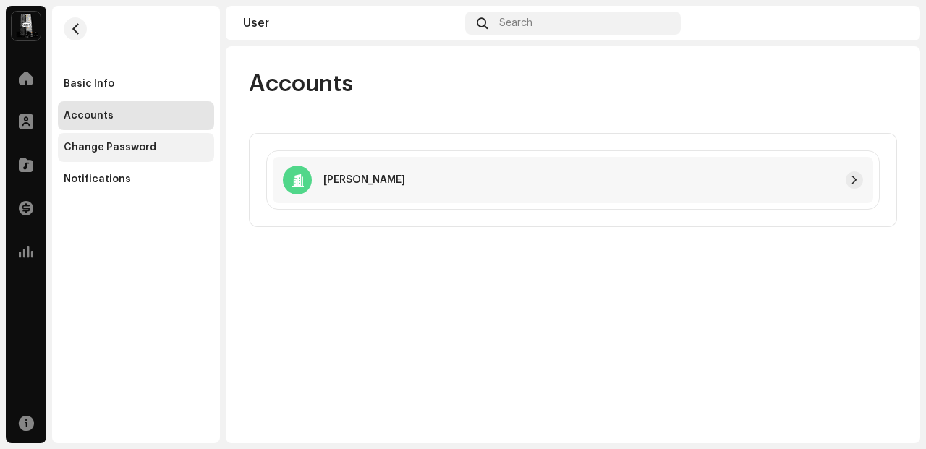
click at [138, 160] on div "Change Password" at bounding box center [136, 147] width 156 height 29
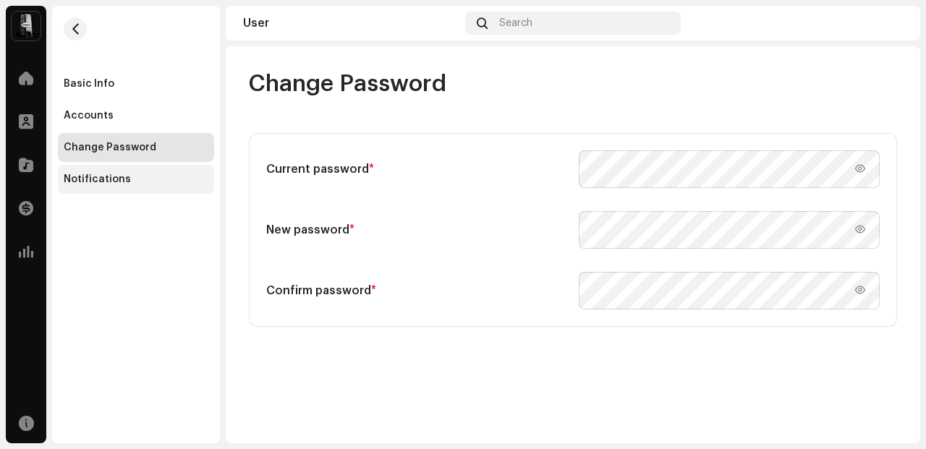
click at [129, 189] on div "Notifications" at bounding box center [136, 179] width 156 height 29
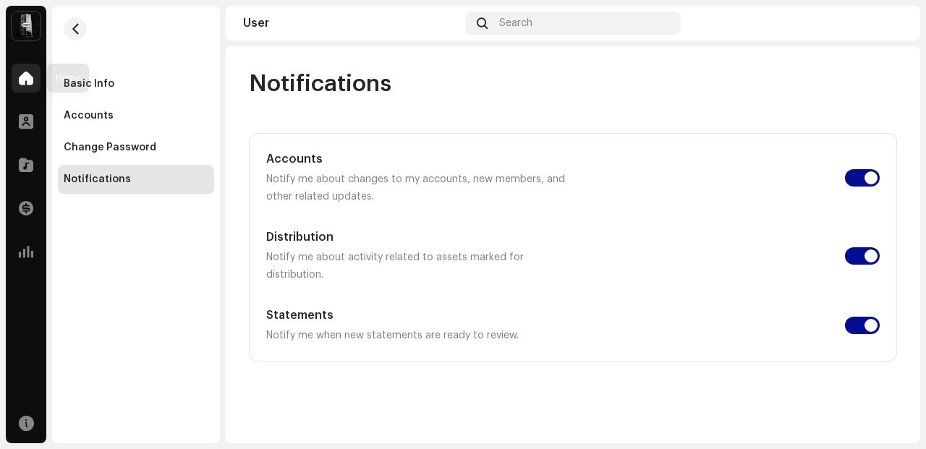
click at [33, 80] on div at bounding box center [26, 78] width 29 height 29
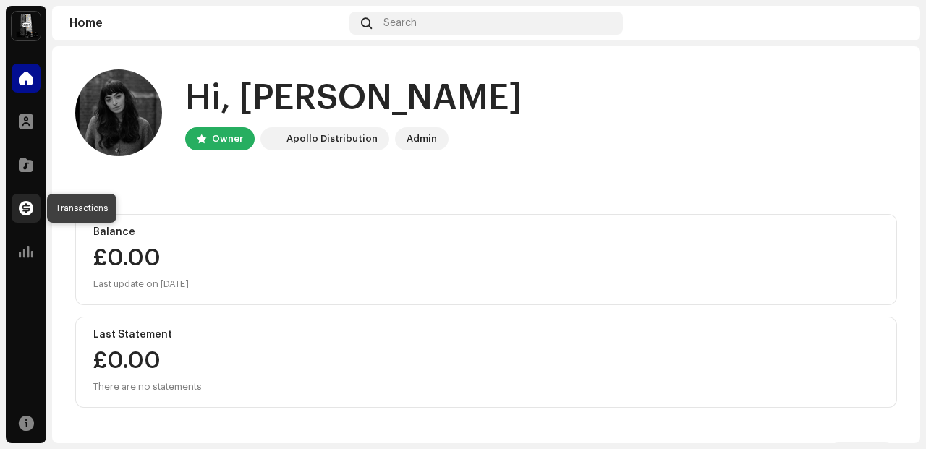
click at [27, 211] on span at bounding box center [26, 209] width 14 height 12
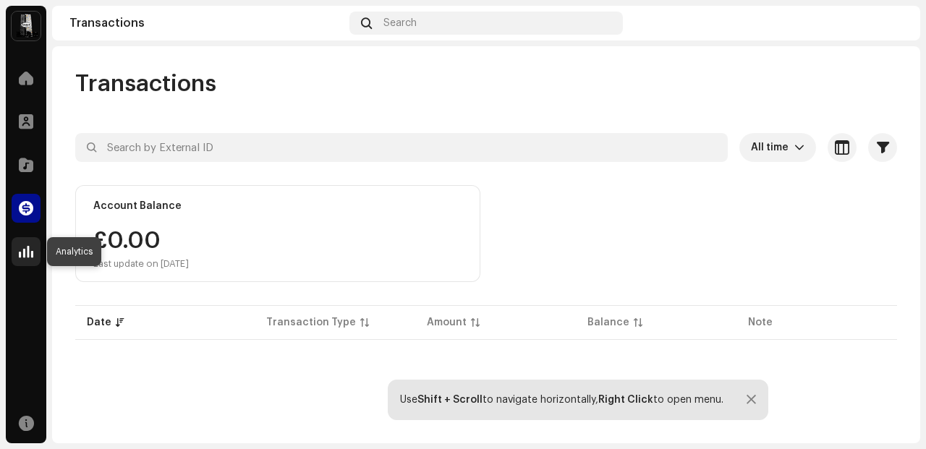
click at [22, 248] on span at bounding box center [26, 252] width 14 height 12
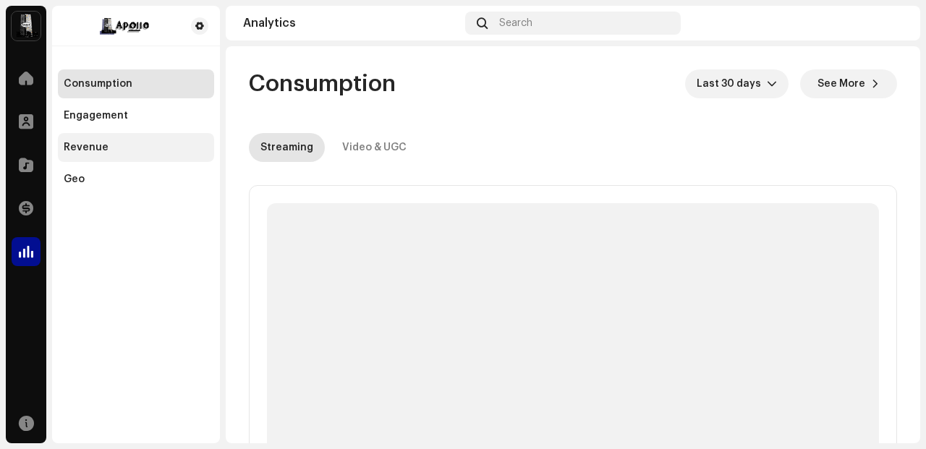
click at [124, 151] on div "Revenue" at bounding box center [136, 148] width 145 height 12
